Goal: Complete application form

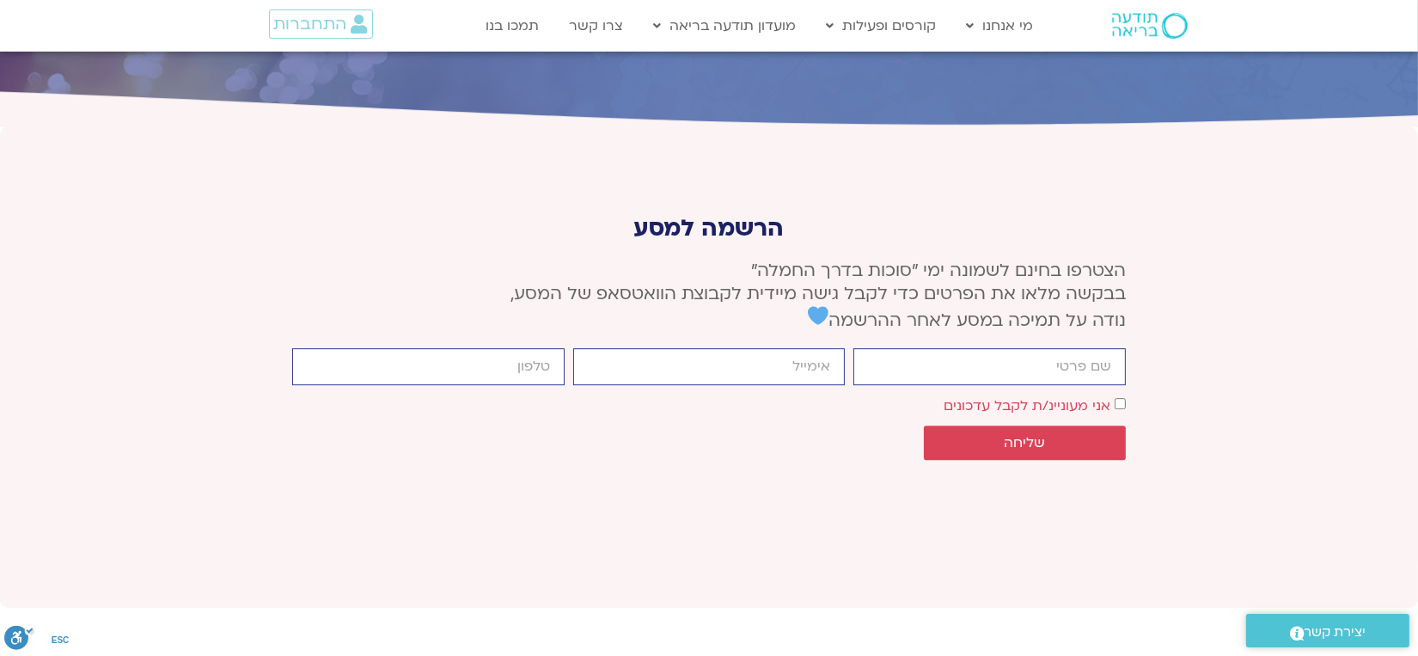
scroll to position [6383, 0]
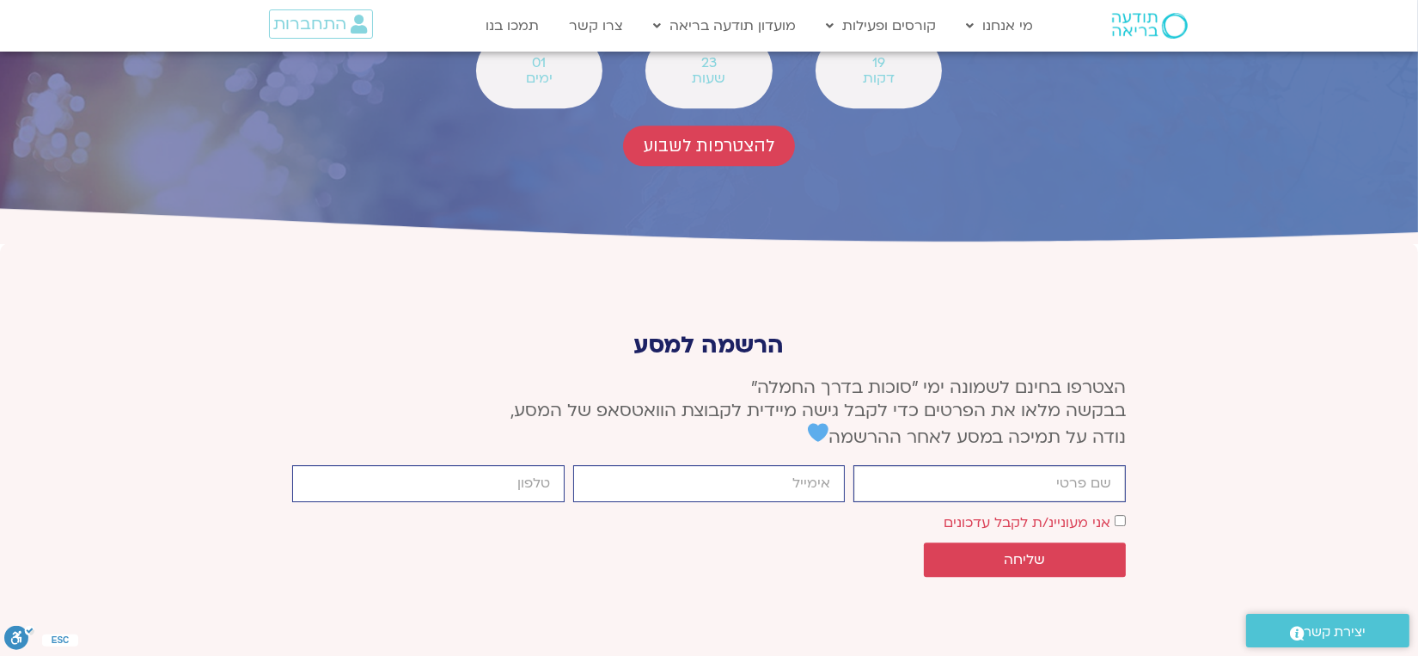
click at [1048, 465] on input "firstname" at bounding box center [989, 483] width 272 height 37
type input "[PERSON_NAME]"
type input "0507344794"
click at [763, 465] on input "email" at bounding box center [709, 483] width 272 height 37
click at [695, 465] on input ".comhavabartgmail" at bounding box center [709, 483] width 272 height 37
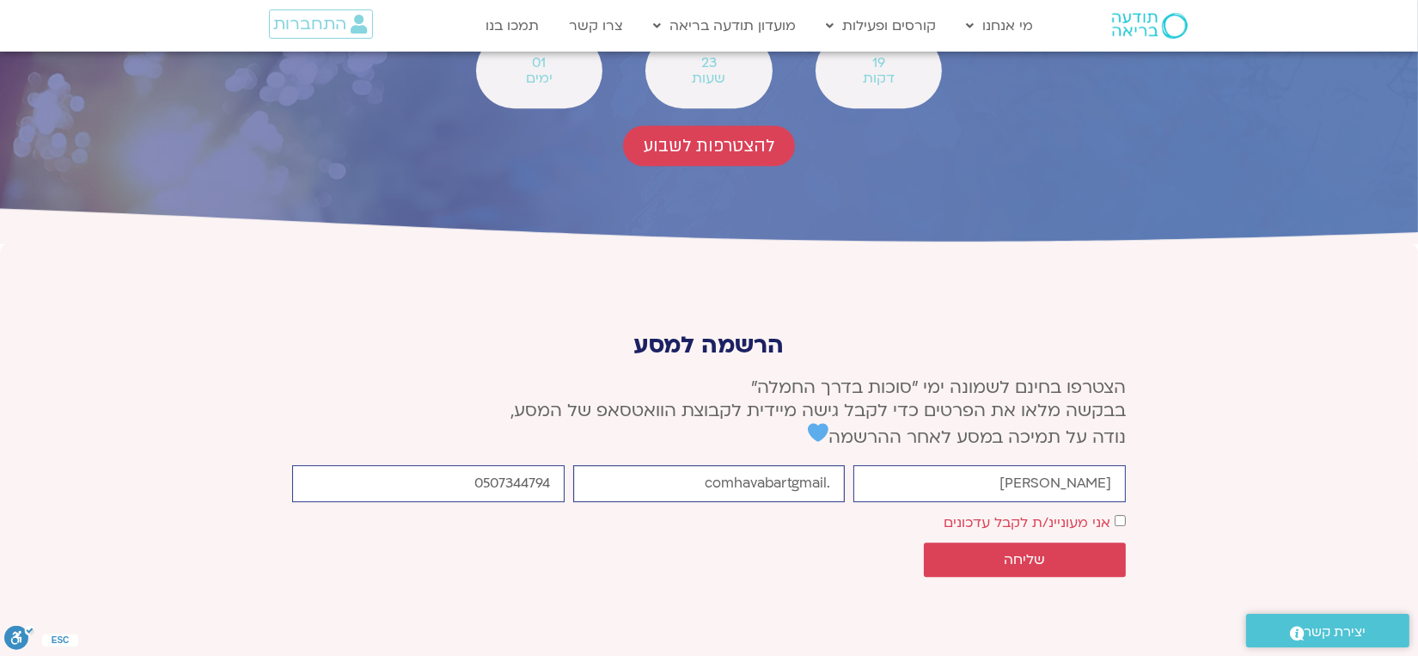
click at [757, 465] on input ".comhavabartgmail" at bounding box center [709, 483] width 272 height 37
click at [804, 465] on input ".comhavabartgmail" at bounding box center [709, 483] width 272 height 37
click at [695, 465] on input ".comhavabartgmail" at bounding box center [709, 483] width 272 height 37
click at [805, 465] on input ".comhavabartgmail" at bounding box center [709, 483] width 272 height 37
click at [722, 465] on input ".comhavabartgmail" at bounding box center [709, 483] width 272 height 37
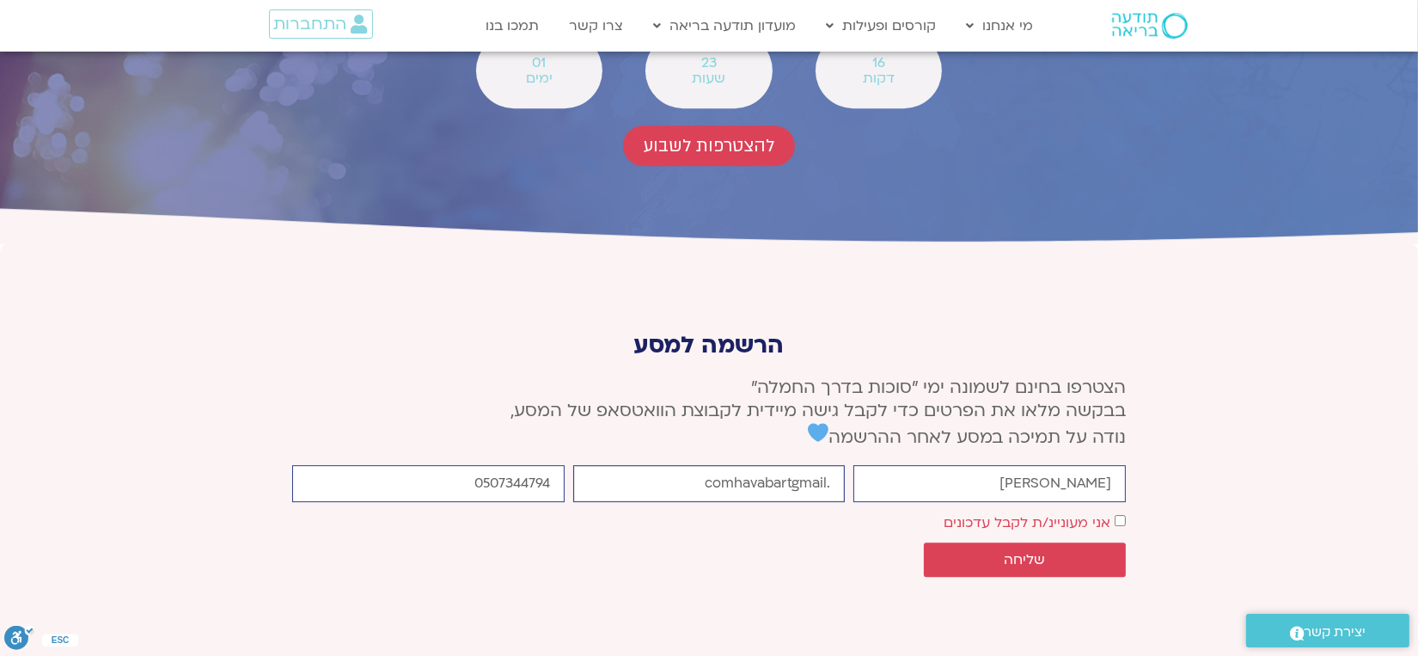
click at [695, 465] on input ".comhavabartgmail" at bounding box center [709, 483] width 272 height 37
type input "."
click at [689, 465] on input "email" at bounding box center [709, 483] width 272 height 37
click at [730, 465] on input ".comhavabartgmail" at bounding box center [709, 483] width 272 height 37
click at [796, 465] on input "havabartgmail" at bounding box center [709, 483] width 272 height 37
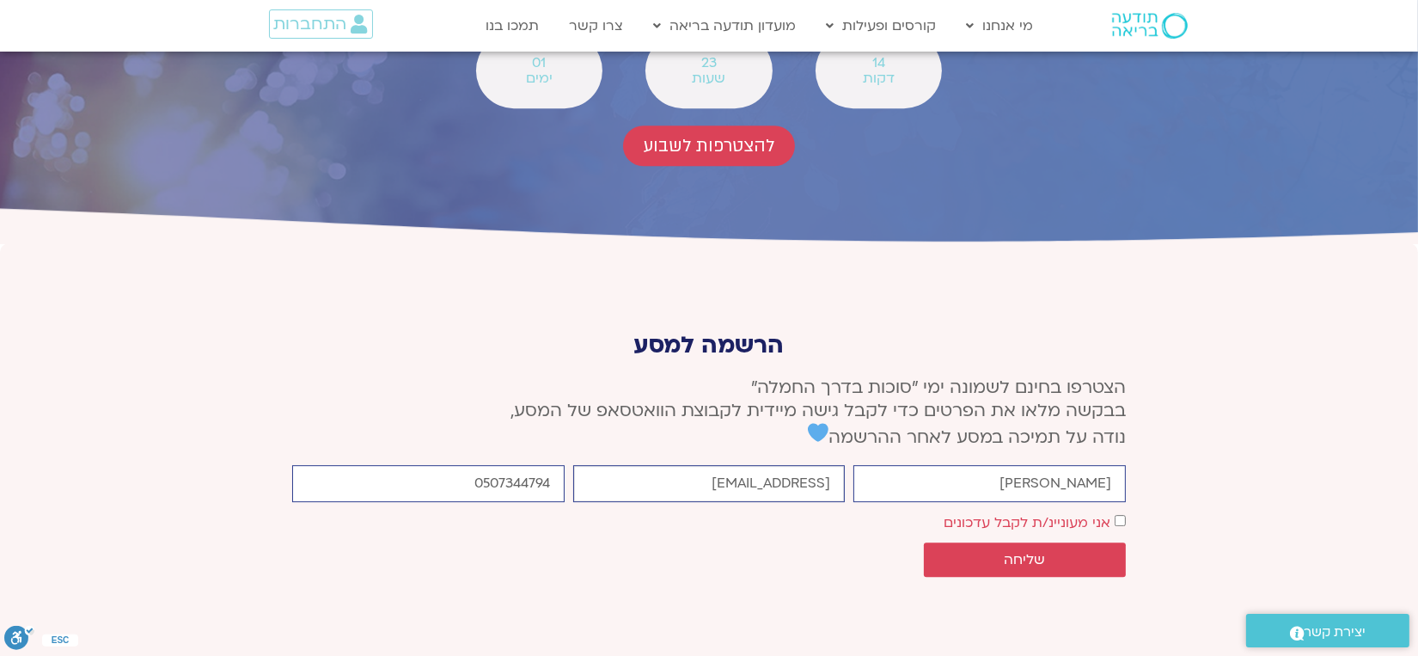
click at [834, 465] on input "[EMAIL_ADDRESS]" at bounding box center [709, 483] width 272 height 37
click at [834, 465] on input ".[EMAIL_ADDRESS]" at bounding box center [709, 483] width 272 height 37
click at [723, 465] on div "firstname [PERSON_NAME] email .[EMAIL_ADDRESS] cellphone 0507344794 אישור דיוור…" at bounding box center [709, 525] width 842 height 120
click at [663, 465] on input ".[EMAIL_ADDRESS]" at bounding box center [709, 483] width 272 height 37
drag, startPoint x: 655, startPoint y: 306, endPoint x: 634, endPoint y: 306, distance: 20.6
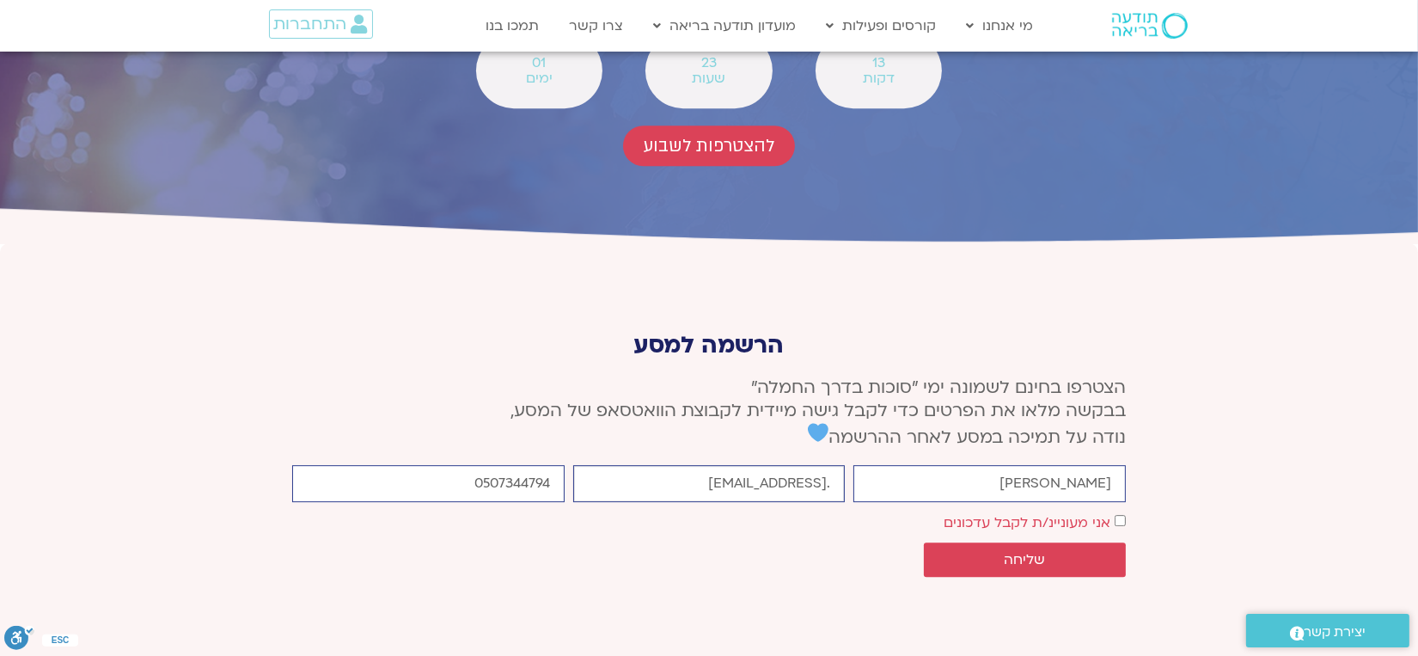
click at [645, 465] on input ".[EMAIL_ADDRESS]" at bounding box center [709, 483] width 272 height 37
click at [632, 465] on input ".[EMAIL_ADDRESS]" at bounding box center [709, 483] width 272 height 37
click at [624, 465] on input ".[EMAIL_ADDRESS]" at bounding box center [709, 483] width 272 height 37
drag, startPoint x: 624, startPoint y: 307, endPoint x: 701, endPoint y: 320, distance: 78.4
click at [626, 465] on input ".[EMAIL_ADDRESS]" at bounding box center [709, 483] width 272 height 37
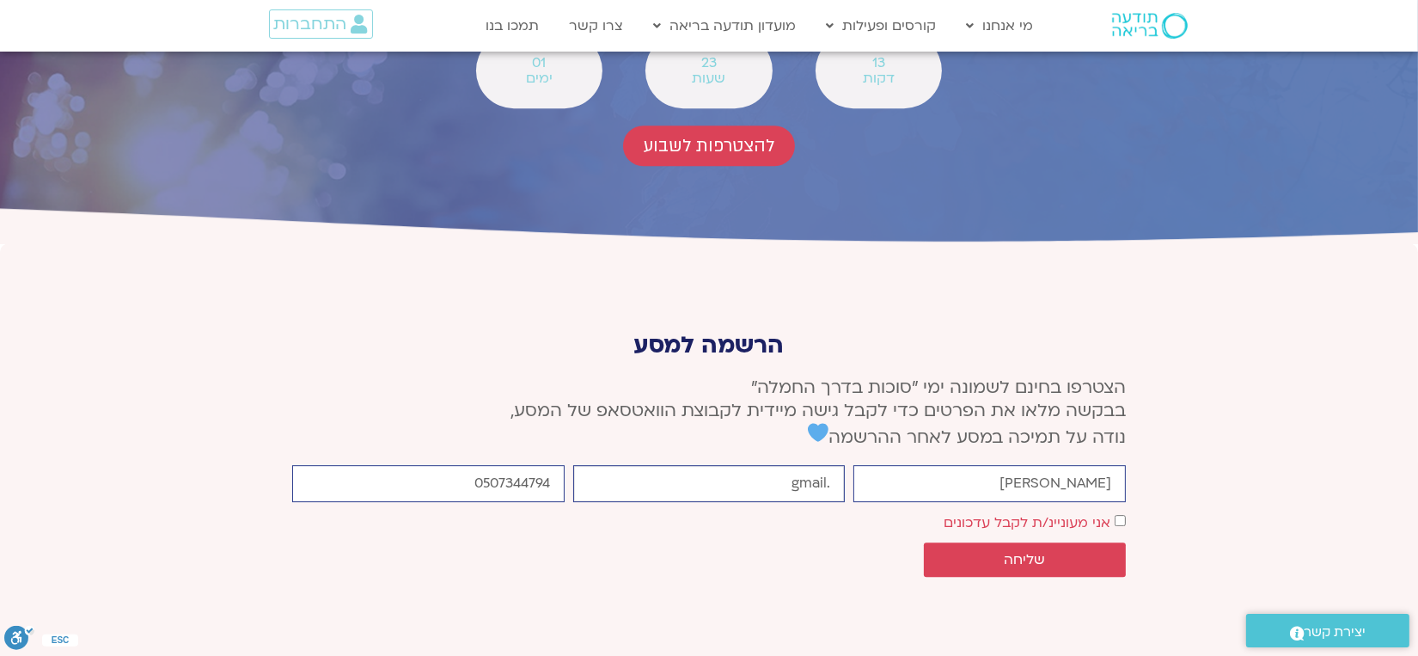
drag, startPoint x: 834, startPoint y: 300, endPoint x: 842, endPoint y: 290, distance: 13.4
click at [842, 465] on input ".gmail" at bounding box center [709, 483] width 272 height 37
click at [792, 465] on input ".gmail" at bounding box center [709, 483] width 272 height 37
type input "."
click at [629, 465] on div "firstname [PERSON_NAME] email cellphone 0507344794 אישור דיוור אני מעוניינ/ת לק…" at bounding box center [709, 525] width 842 height 120
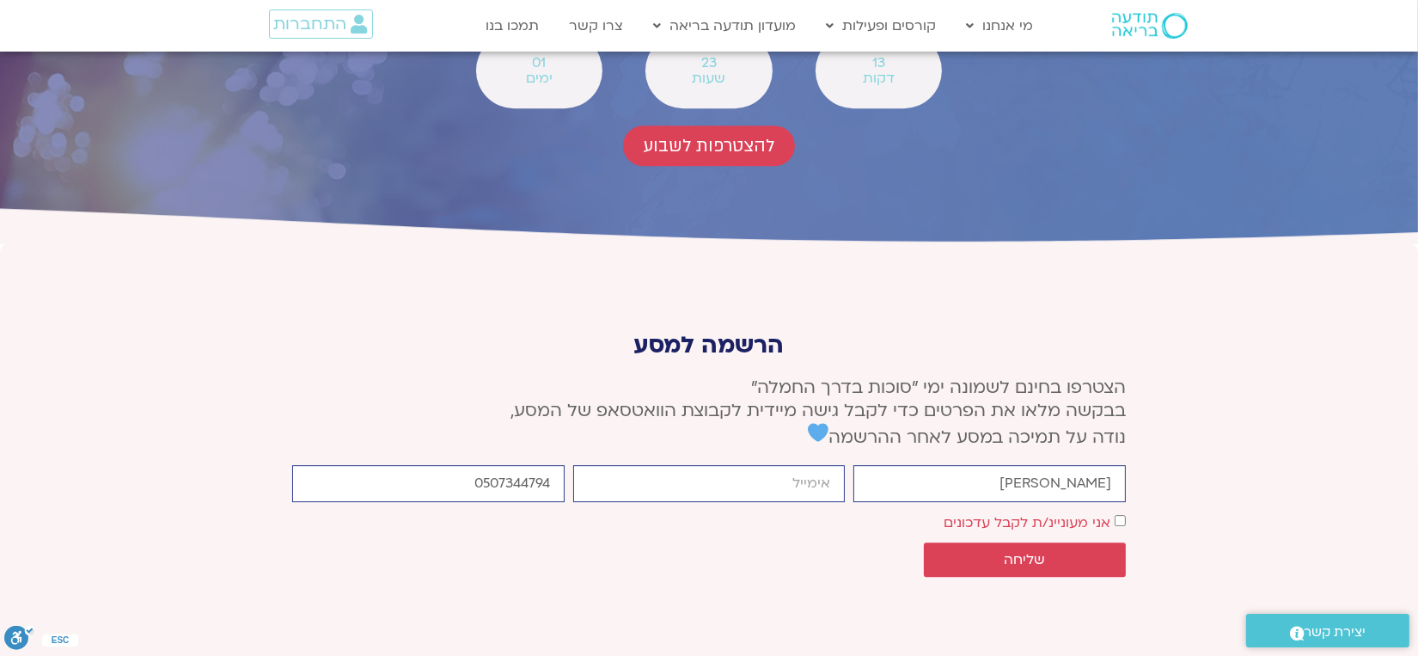
click at [629, 465] on div "firstname [PERSON_NAME] email cellphone 0507344794 אישור דיוור אני מעוניינ/ת לק…" at bounding box center [709, 525] width 842 height 120
click at [684, 465] on div "firstname [PERSON_NAME] email cellphone 0507344794 אישור דיוור אני מעוניינ/ת לק…" at bounding box center [709, 525] width 842 height 120
click at [564, 510] on div "אישור דיוור אני מעוניינ/ת לקבל עדכונים" at bounding box center [709, 521] width 842 height 23
click at [735, 465] on input "email" at bounding box center [709, 483] width 272 height 37
type input "."
